Goal: Information Seeking & Learning: Learn about a topic

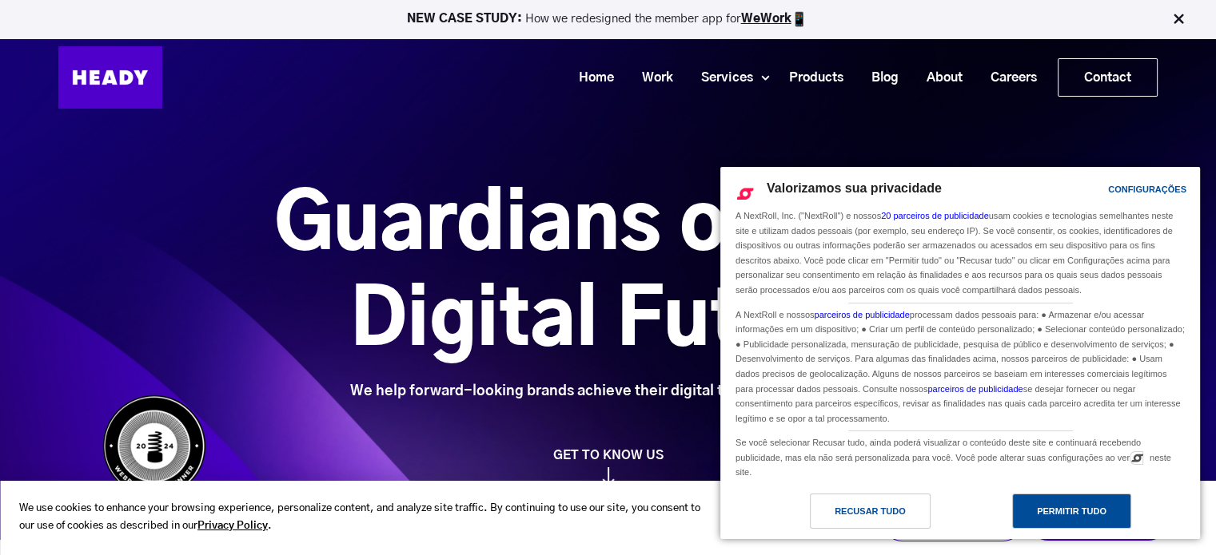
click at [1053, 520] on div "Permitir Tudo" at bounding box center [1072, 512] width 70 height 18
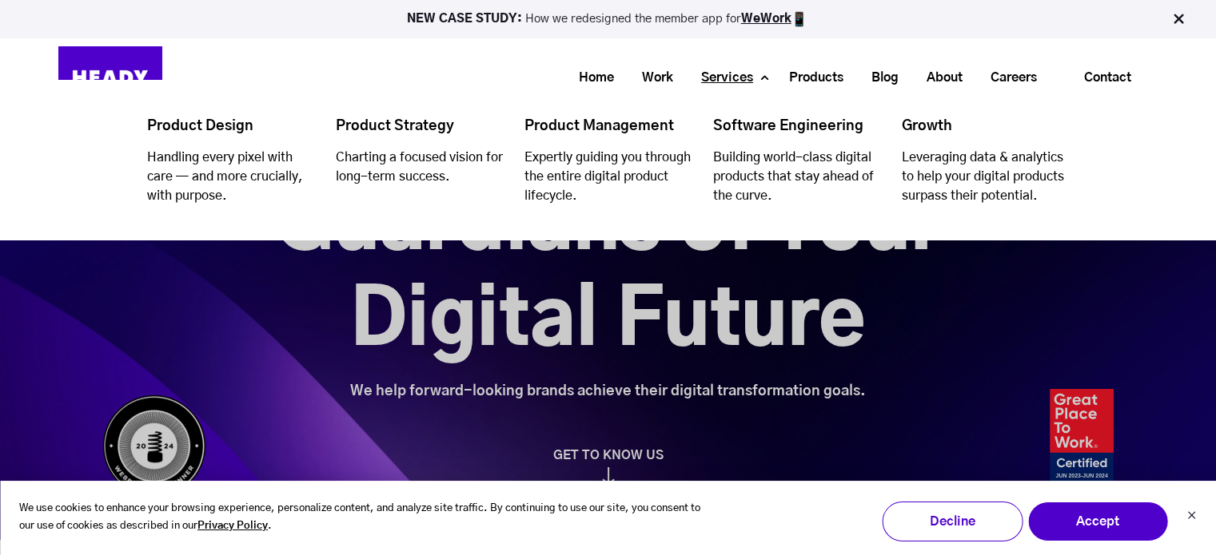
click at [734, 79] on link "Services" at bounding box center [721, 78] width 80 height 30
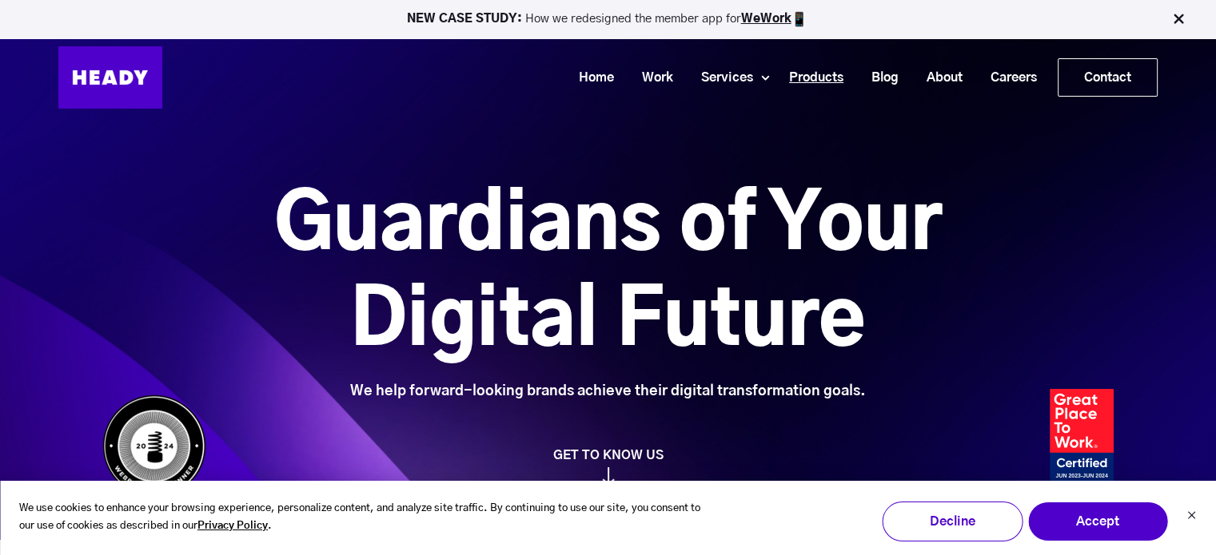
click at [822, 74] on link "Products" at bounding box center [810, 78] width 82 height 30
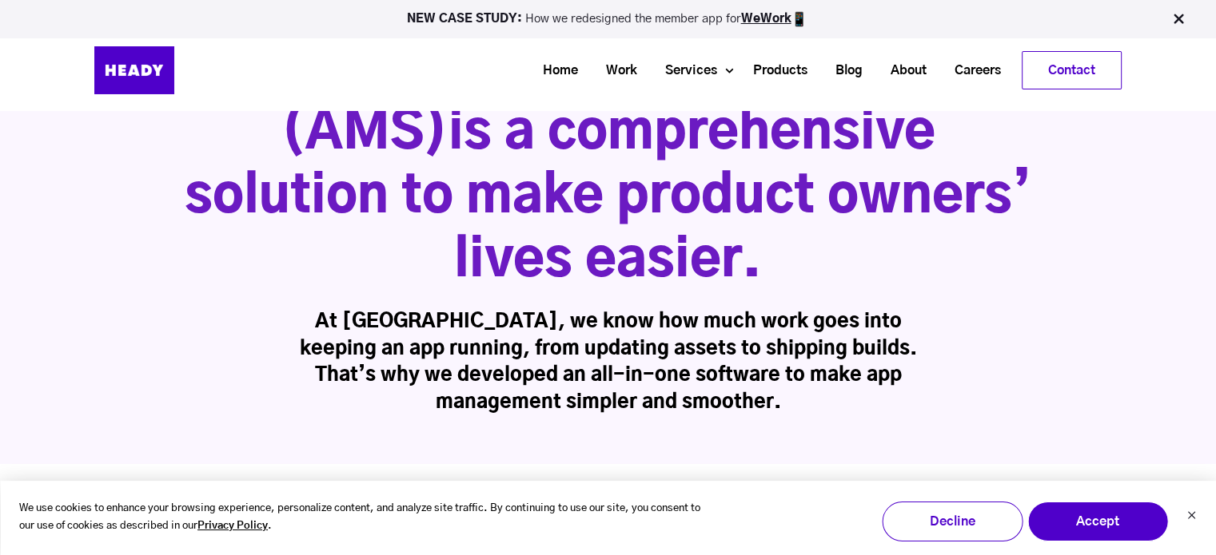
scroll to position [149, 0]
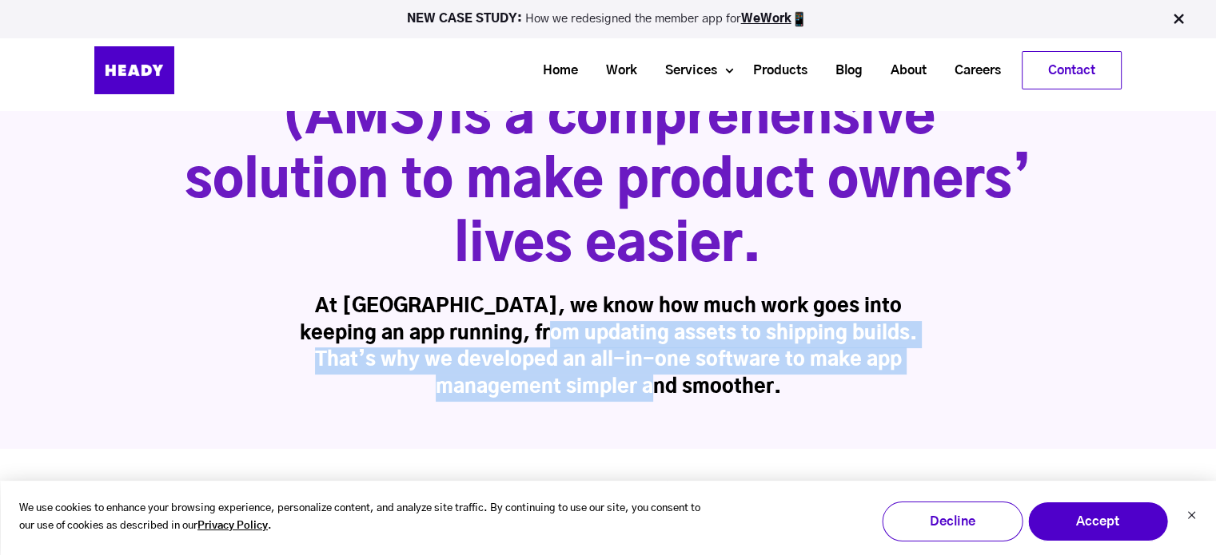
drag, startPoint x: 525, startPoint y: 341, endPoint x: 715, endPoint y: 405, distance: 199.9
click at [715, 405] on div "Our App Management System (AMS) is a comprehensive solution to make product own…" at bounding box center [608, 198] width 1216 height 504
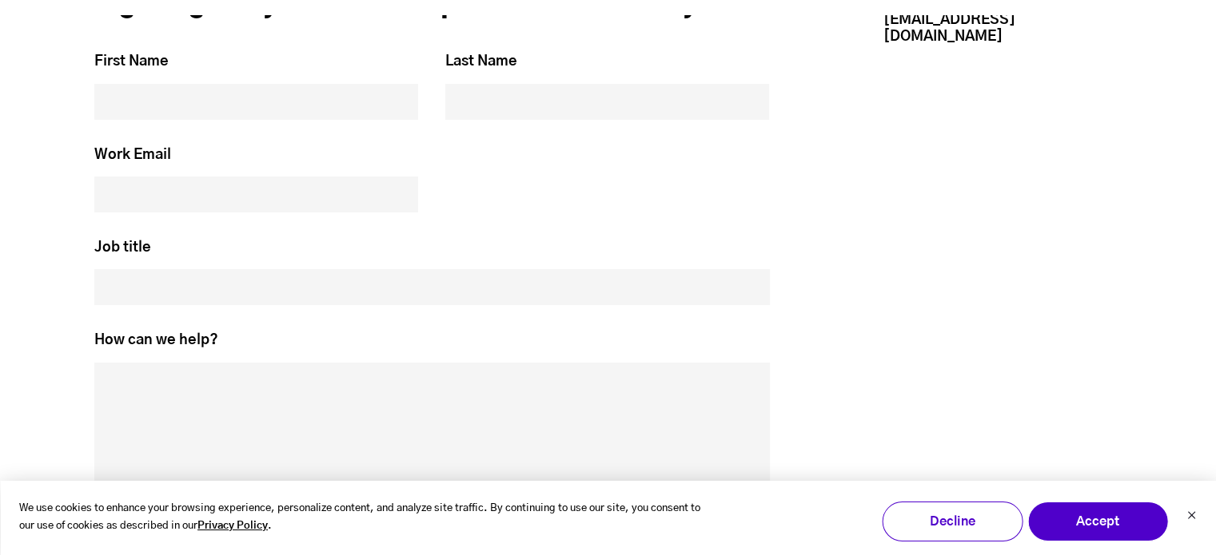
scroll to position [4076, 0]
click at [1093, 514] on button "Accept" at bounding box center [1097, 522] width 141 height 40
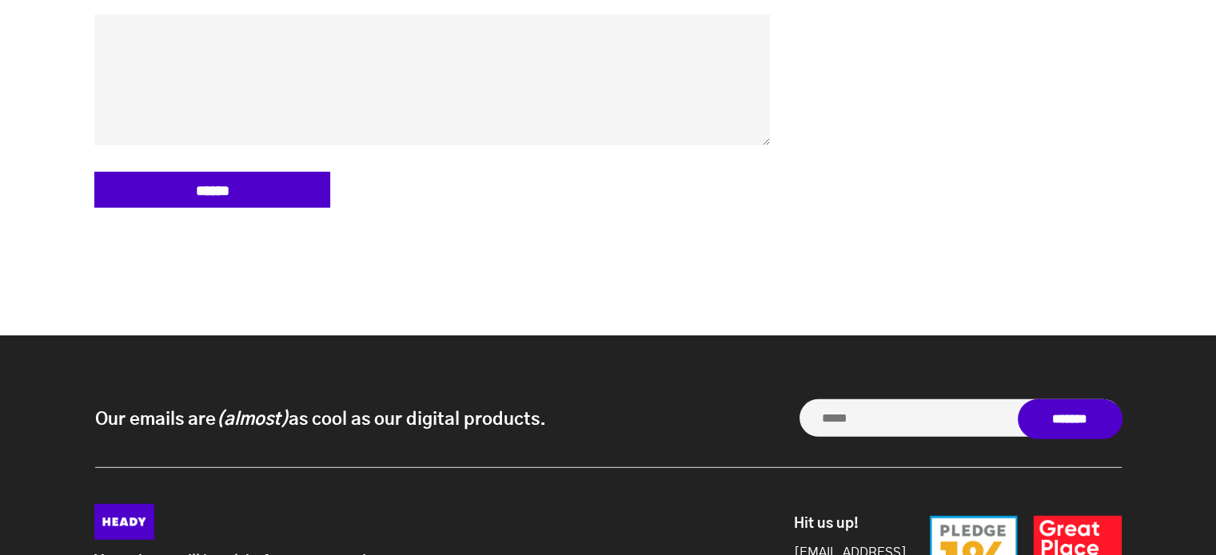
scroll to position [4503, 0]
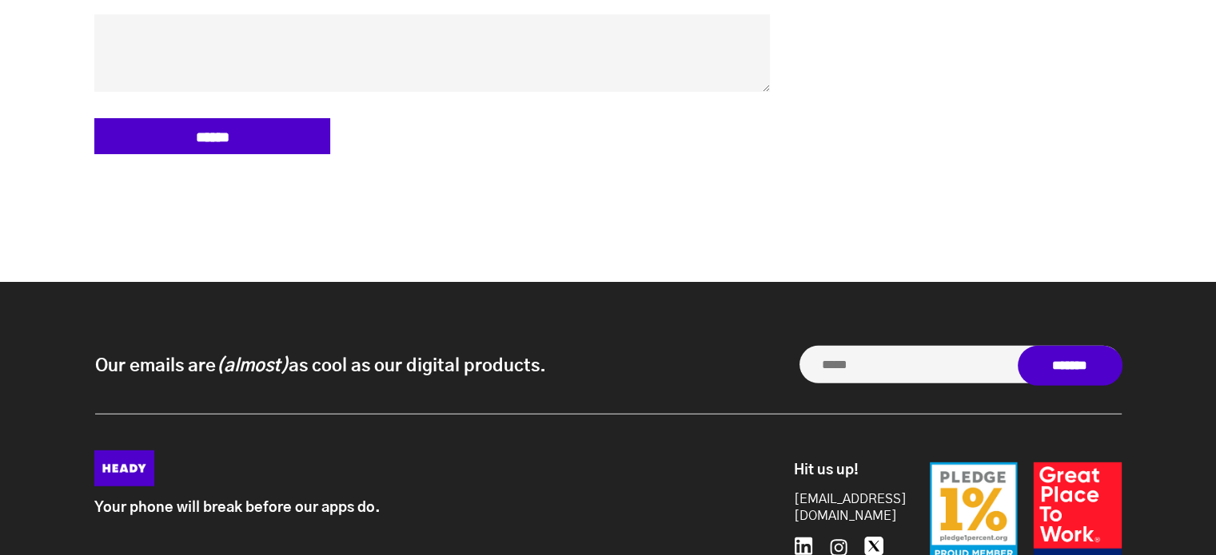
click at [890, 384] on input "Our emails are (almost) as cool as our digital products. *" at bounding box center [960, 365] width 322 height 38
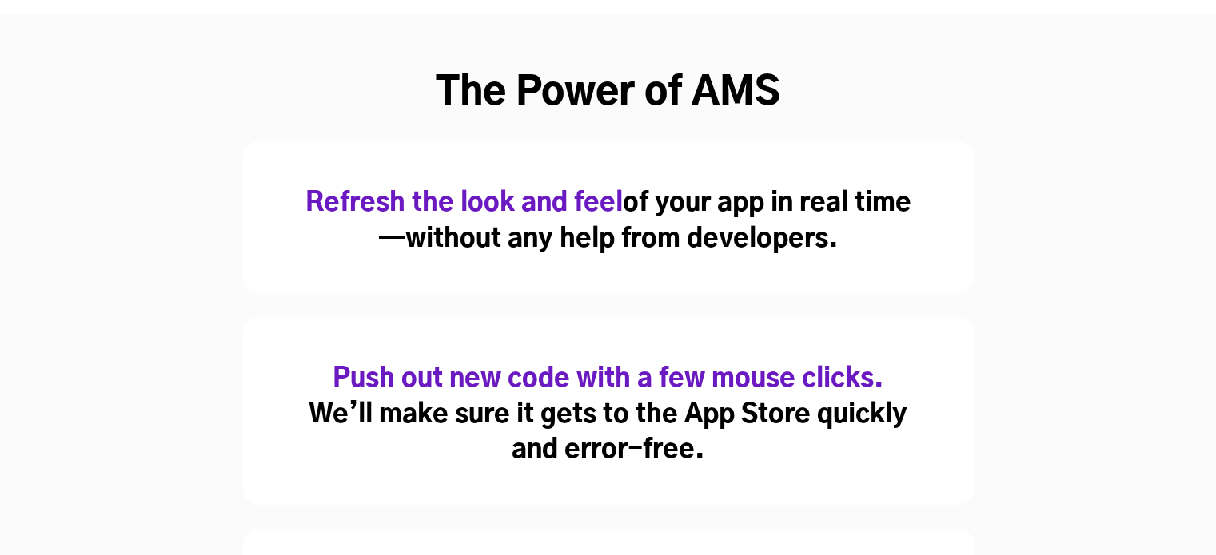
scroll to position [793, 0]
click at [704, 94] on h2 "The Power of AMS" at bounding box center [607, 94] width 1027 height 48
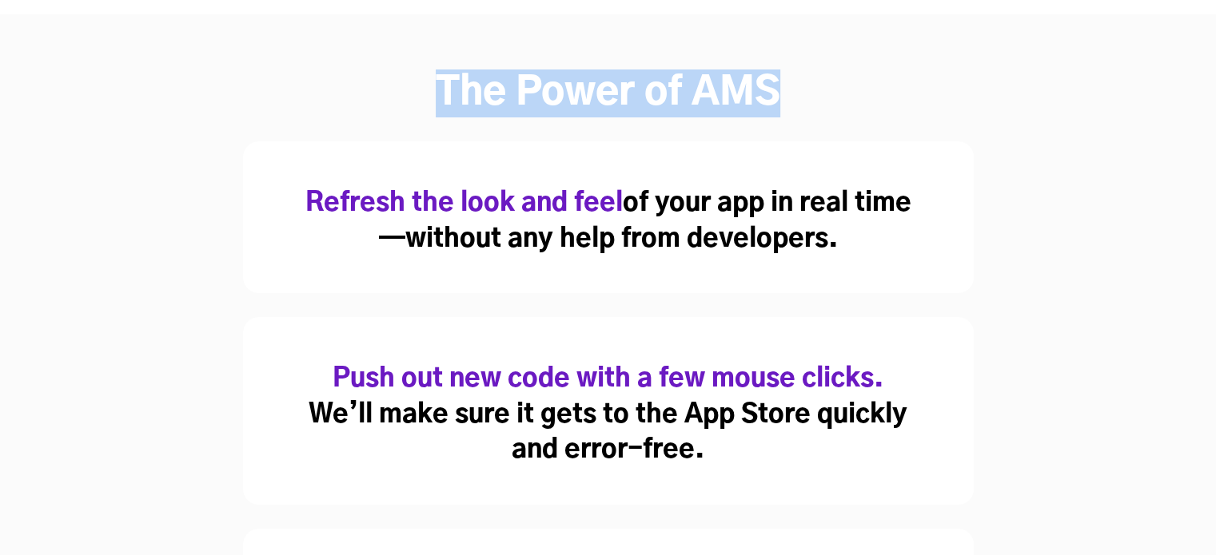
click at [704, 94] on h2 "The Power of AMS" at bounding box center [607, 94] width 1027 height 48
